Goal: Transaction & Acquisition: Purchase product/service

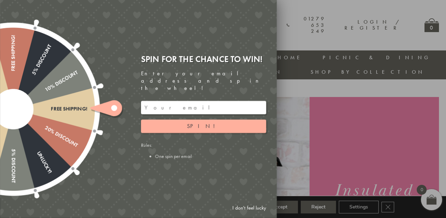
click at [249, 206] on link "I don't feel lucky" at bounding box center [249, 207] width 41 height 13
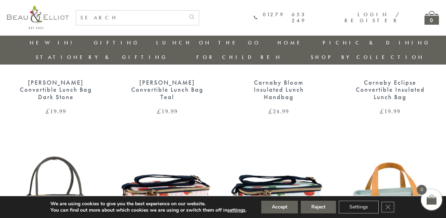
scroll to position [430, 0]
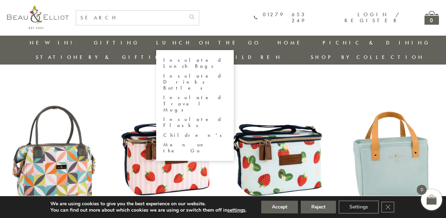
click at [156, 100] on ul "Insulated Lunch Bags Insulated Drinks Bottles Insulated Travel Mugs Insulated F…" at bounding box center [195, 105] width 78 height 111
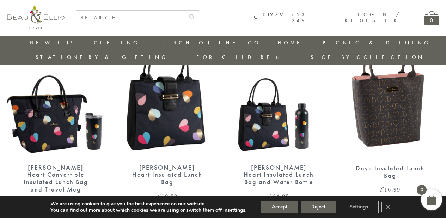
scroll to position [1173, 0]
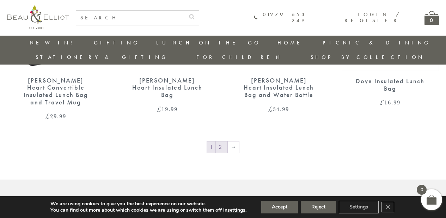
click at [221, 141] on link "2" at bounding box center [222, 146] width 12 height 11
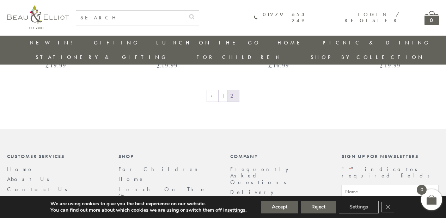
scroll to position [615, 0]
click at [225, 90] on link "1" at bounding box center [223, 95] width 8 height 11
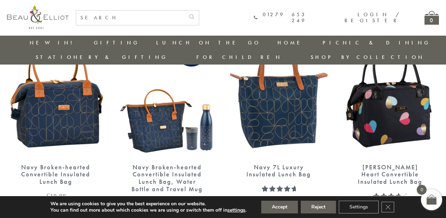
scroll to position [876, 0]
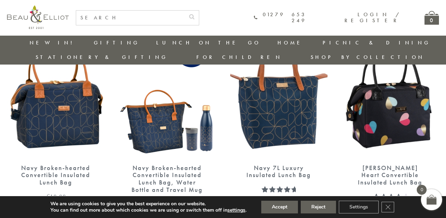
click at [162, 164] on div "Navy Broken-hearted Convertible Insulated Lunch Bag, Water Bottle and Travel Mug" at bounding box center [167, 178] width 73 height 29
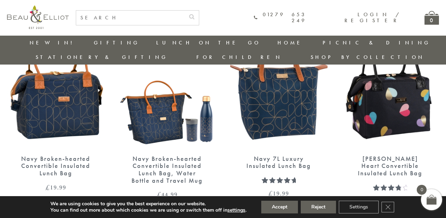
scroll to position [887, 0]
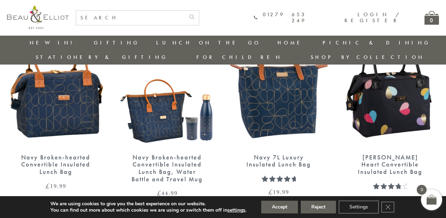
click at [385, 160] on div "[PERSON_NAME] Heart Convertible Insulated Lunch Bag" at bounding box center [390, 165] width 73 height 22
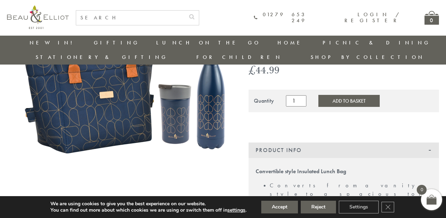
scroll to position [87, 0]
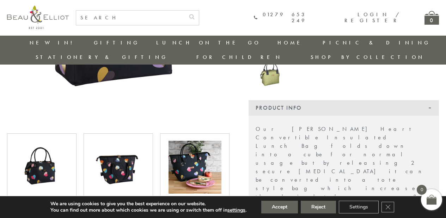
scroll to position [86, 0]
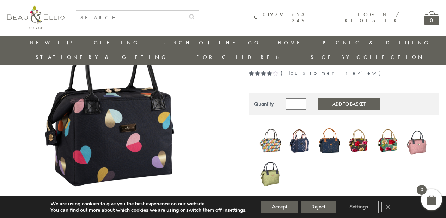
click at [133, 138] on img at bounding box center [118, 114] width 222 height 222
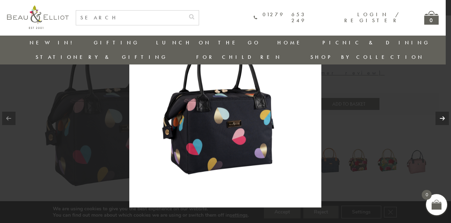
click at [440, 118] on link at bounding box center [442, 118] width 13 height 13
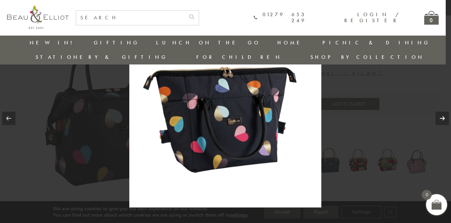
click at [440, 118] on link at bounding box center [442, 118] width 13 height 13
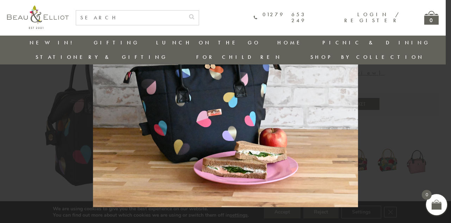
click at [440, 118] on link at bounding box center [442, 118] width 13 height 13
click at [398, 166] on div at bounding box center [225, 111] width 451 height 223
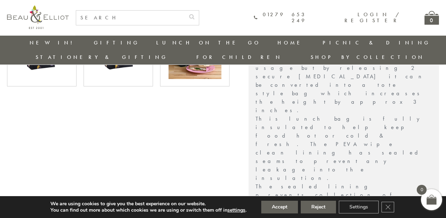
scroll to position [303, 0]
